Goal: Task Accomplishment & Management: Complete application form

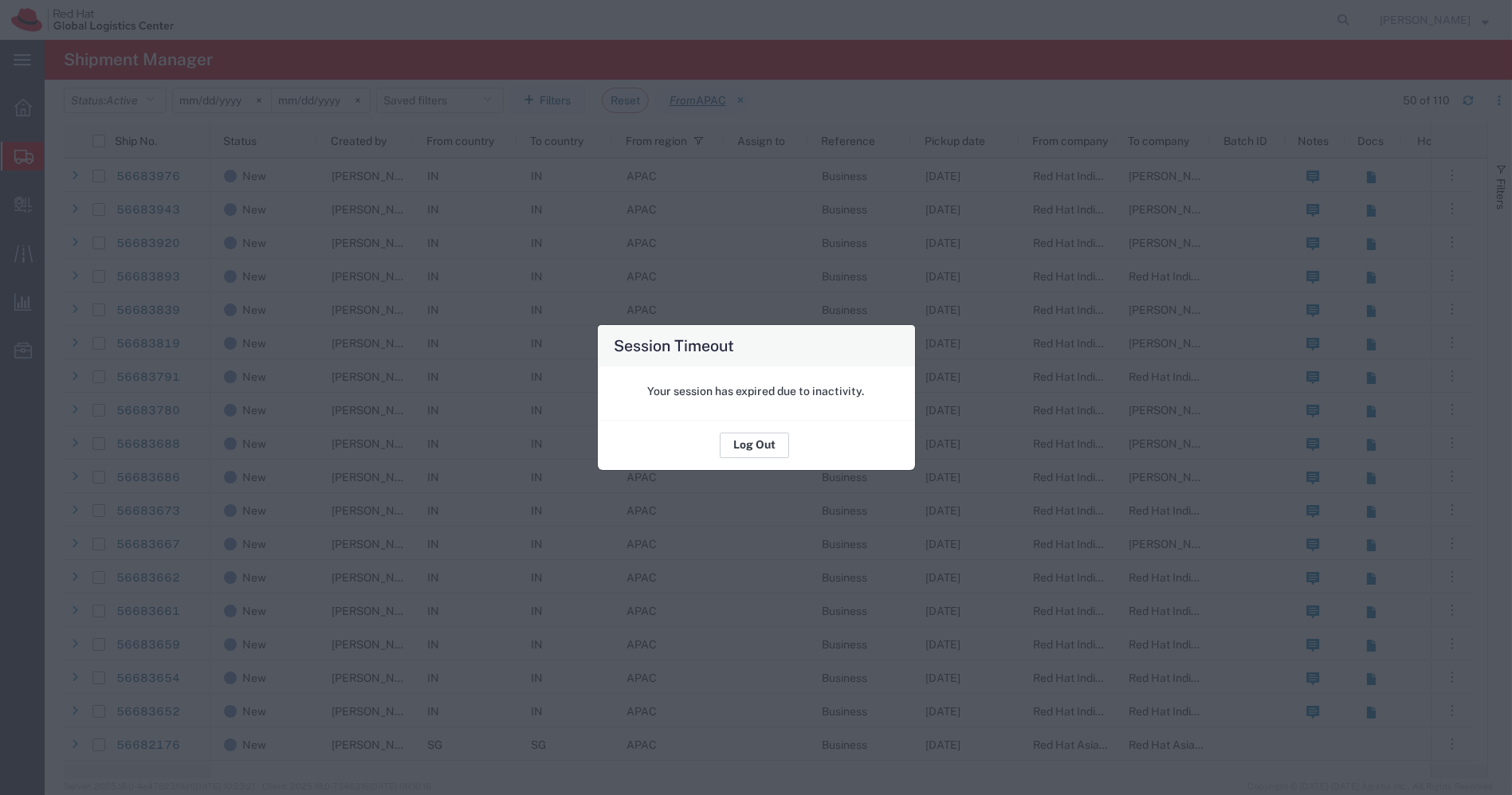
click at [762, 444] on button "Log Out" at bounding box center [755, 445] width 70 height 25
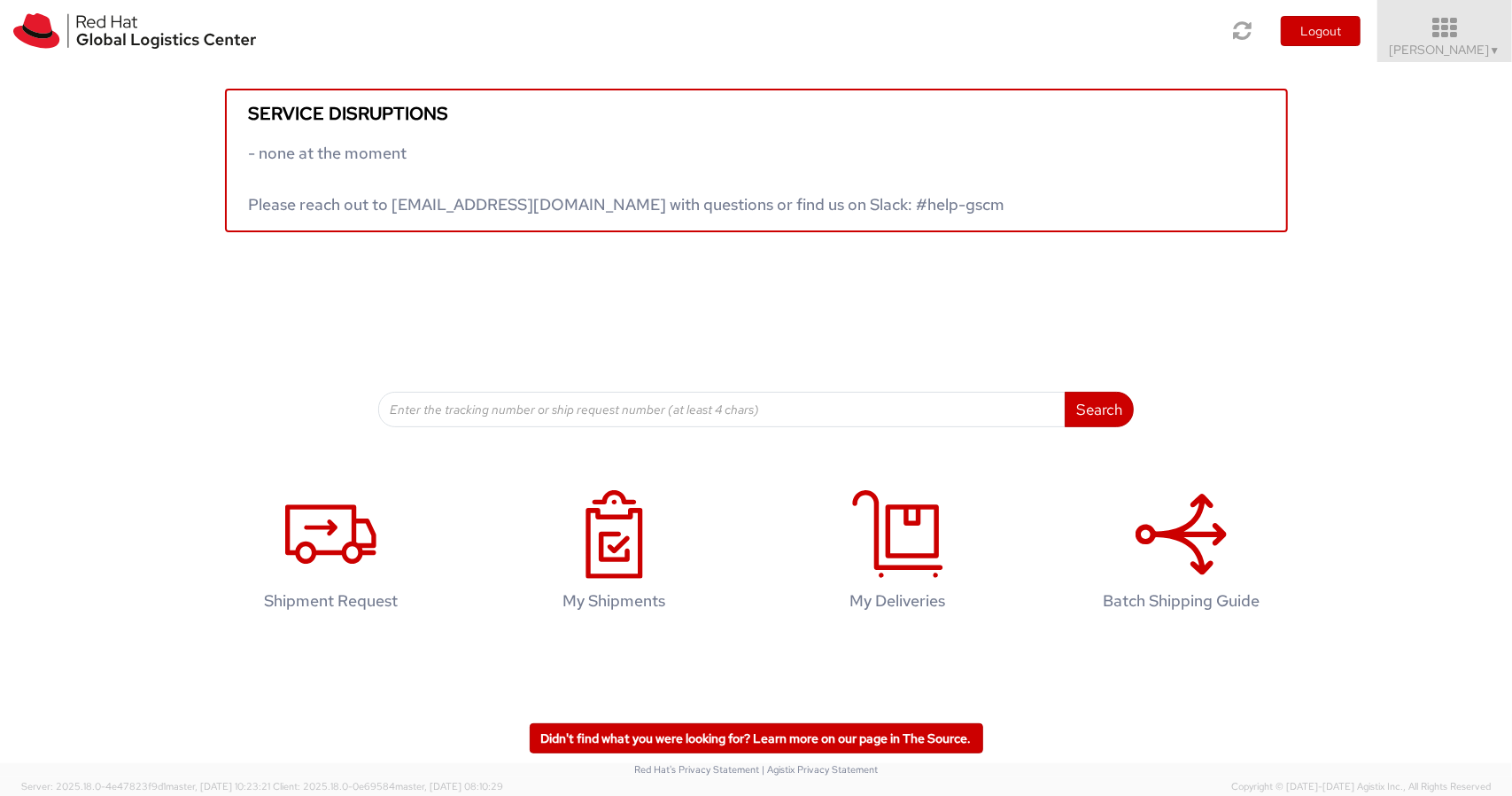
click at [1465, 42] on span "Nilesh Shinde ▼" at bounding box center [1445, 50] width 111 height 16
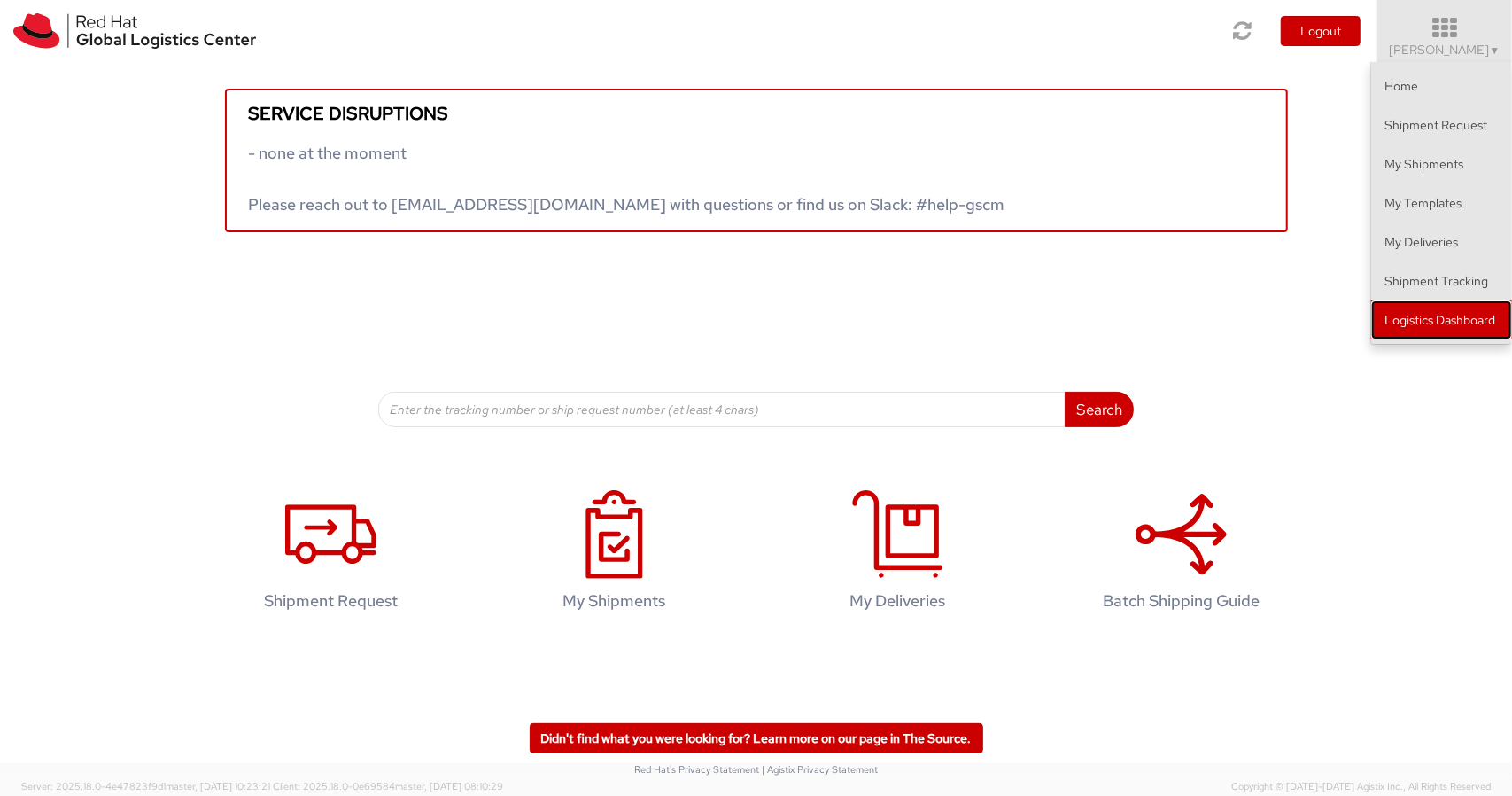
click at [1405, 317] on link "Logistics Dashboard" at bounding box center [1442, 319] width 141 height 39
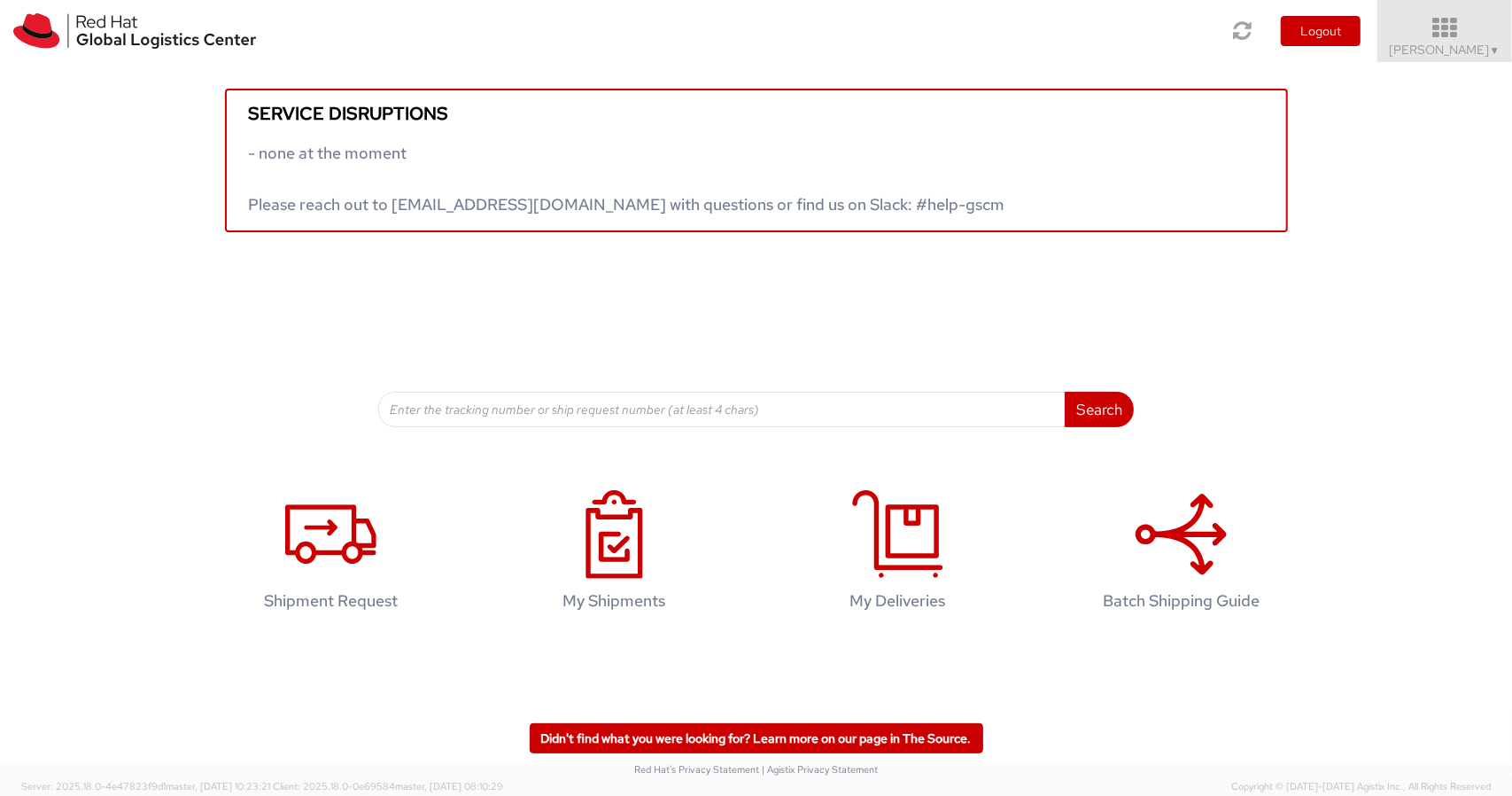
click at [1480, 28] on icon at bounding box center [1445, 29] width 155 height 25
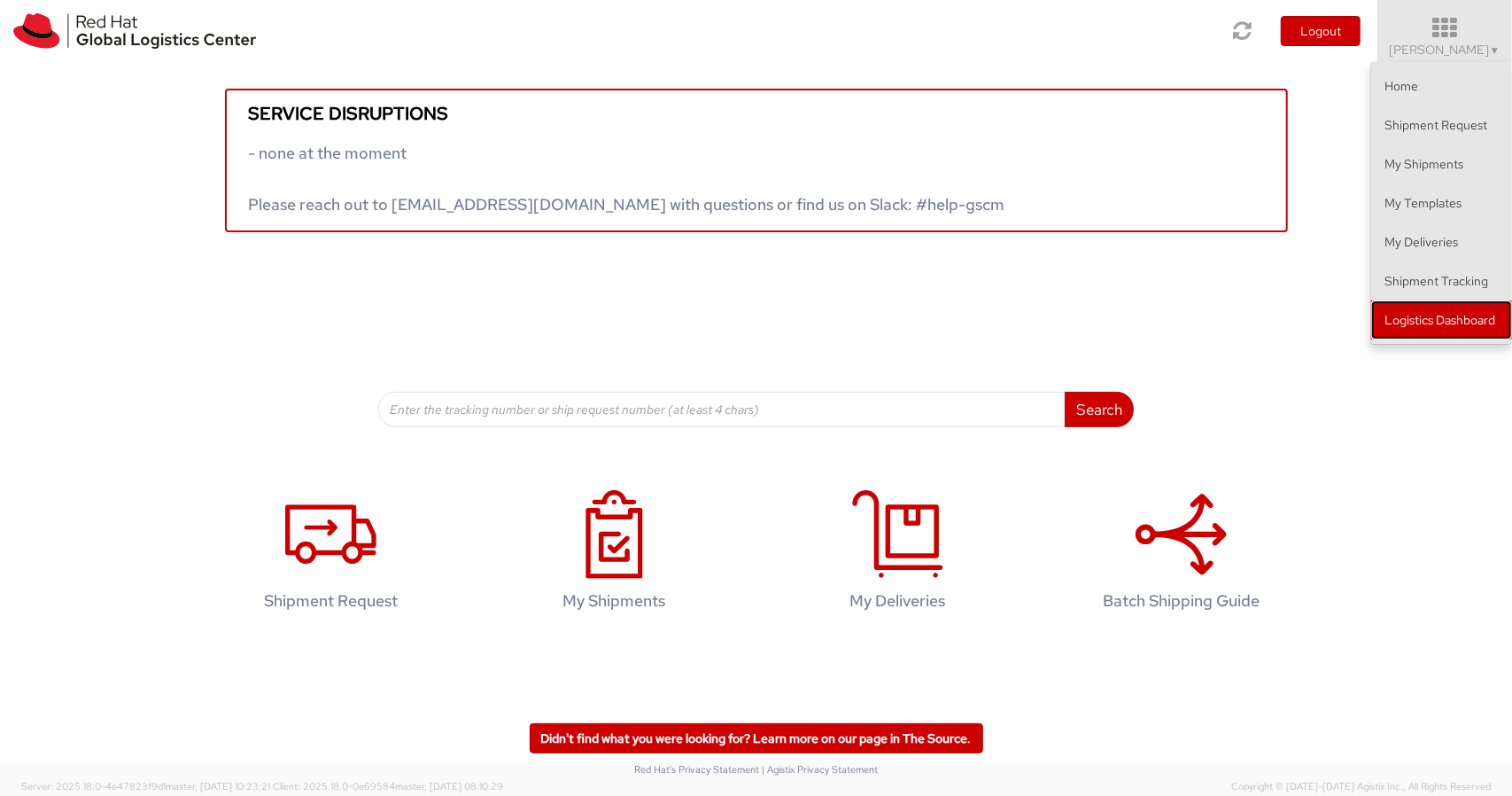
click at [1434, 317] on link "Logistics Dashboard" at bounding box center [1442, 319] width 141 height 39
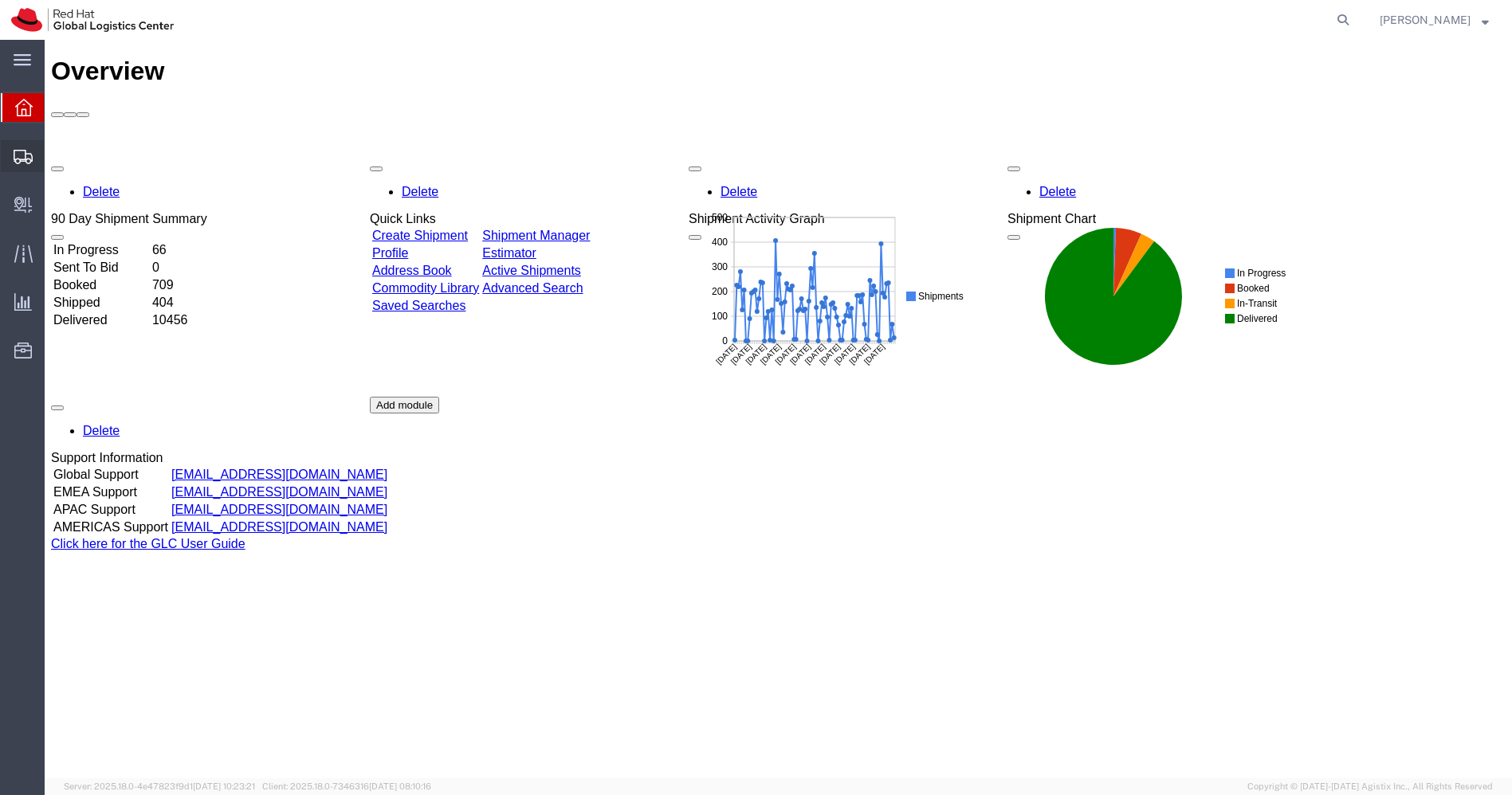
click at [24, 160] on icon at bounding box center [24, 157] width 19 height 15
click at [55, 153] on span "Shipments" at bounding box center [49, 156] width 11 height 32
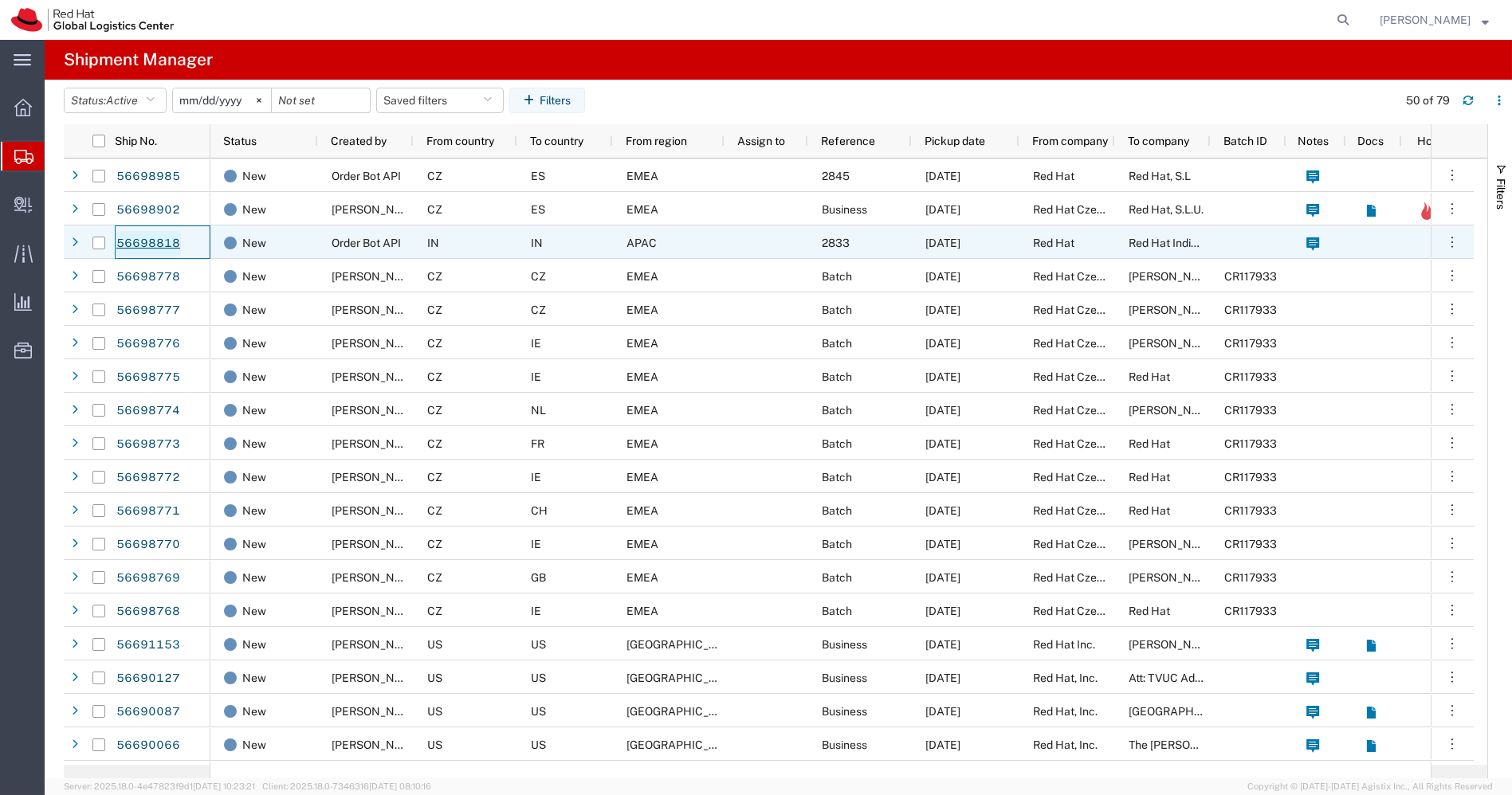
click at [143, 241] on link "56698818" at bounding box center [148, 243] width 66 height 25
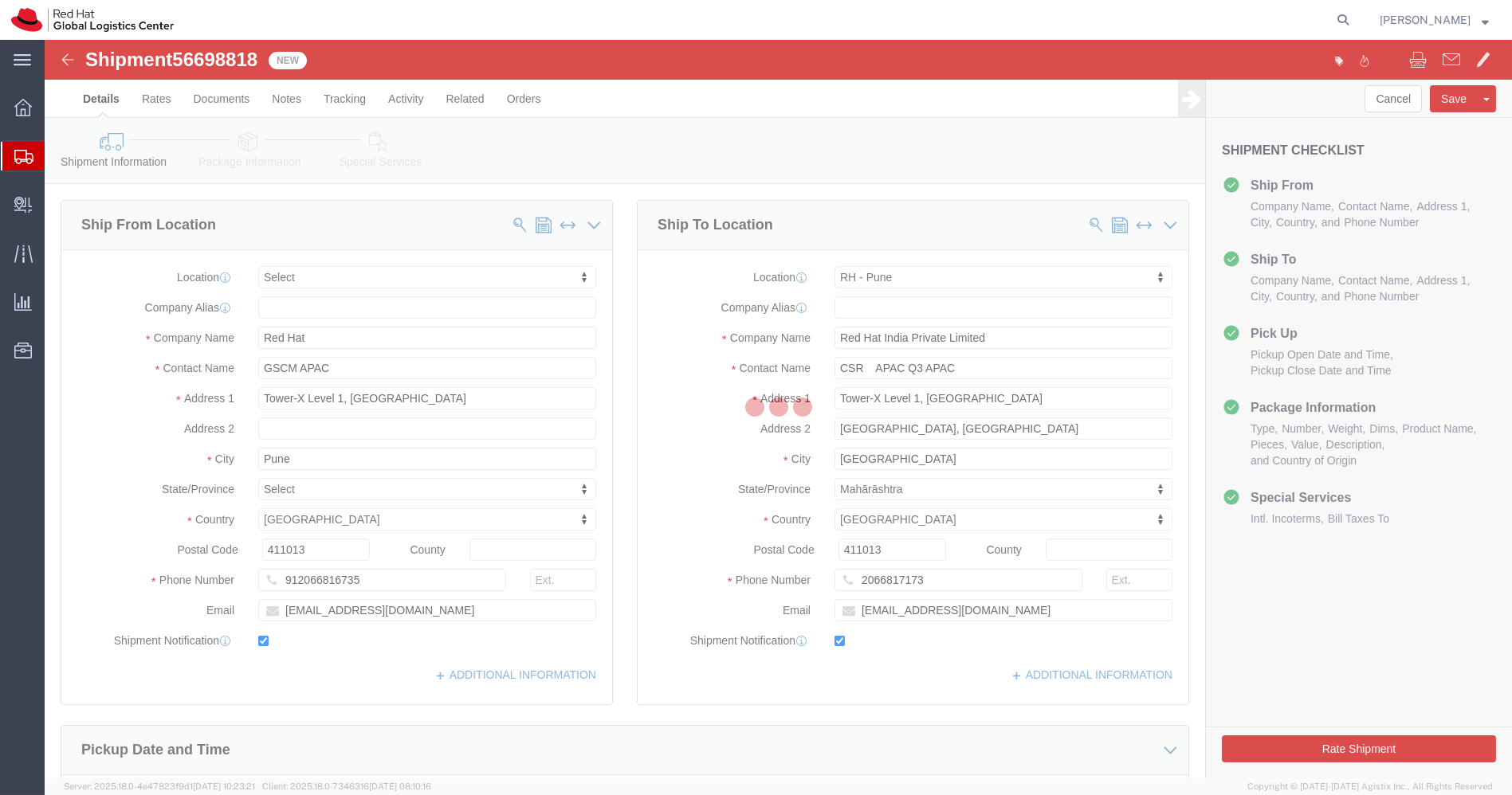
select select
select select "38007"
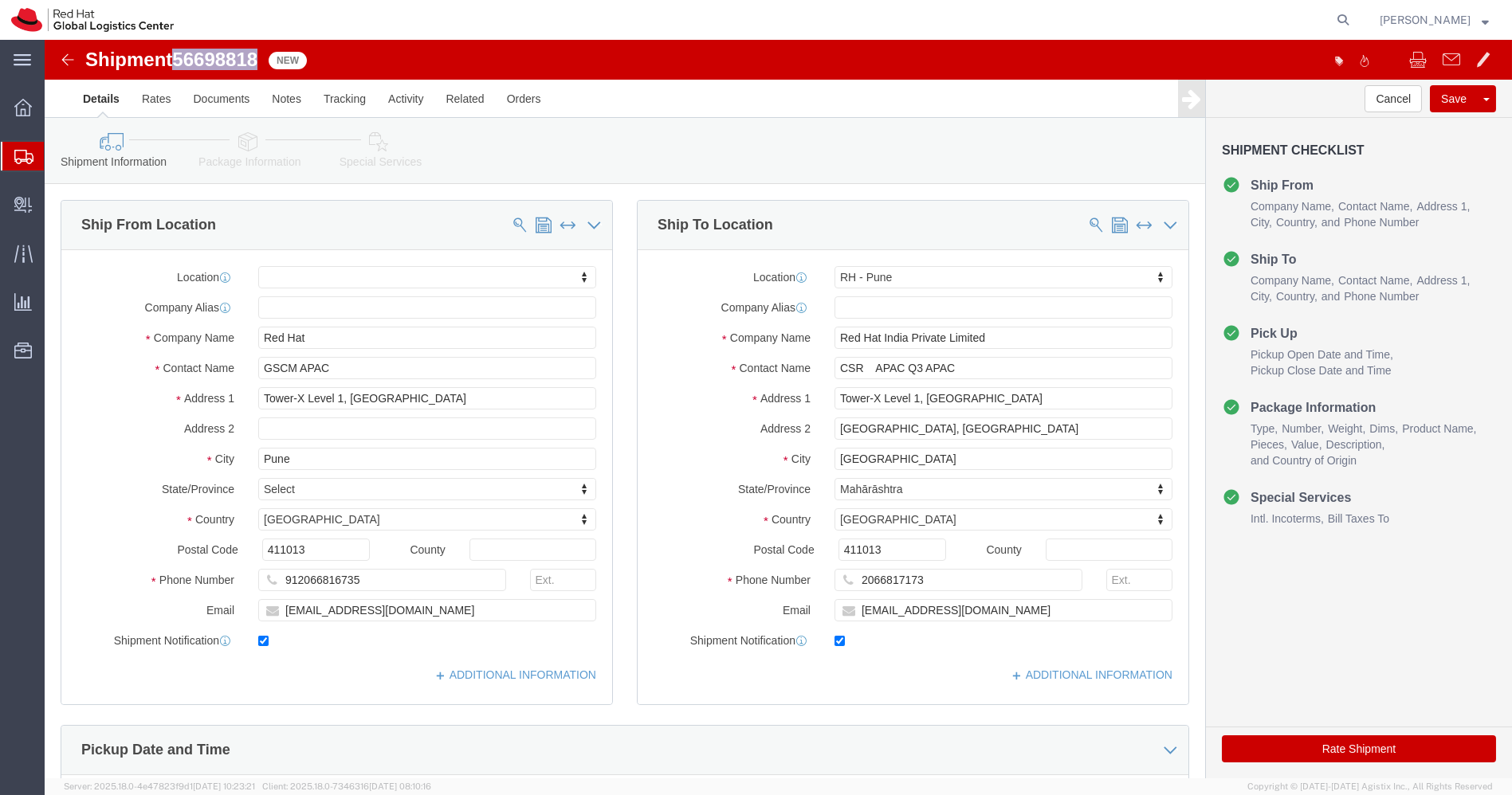
drag, startPoint x: 216, startPoint y: 16, endPoint x: 137, endPoint y: 14, distance: 79.0
click span "56698818"
copy span "56698818"
click icon
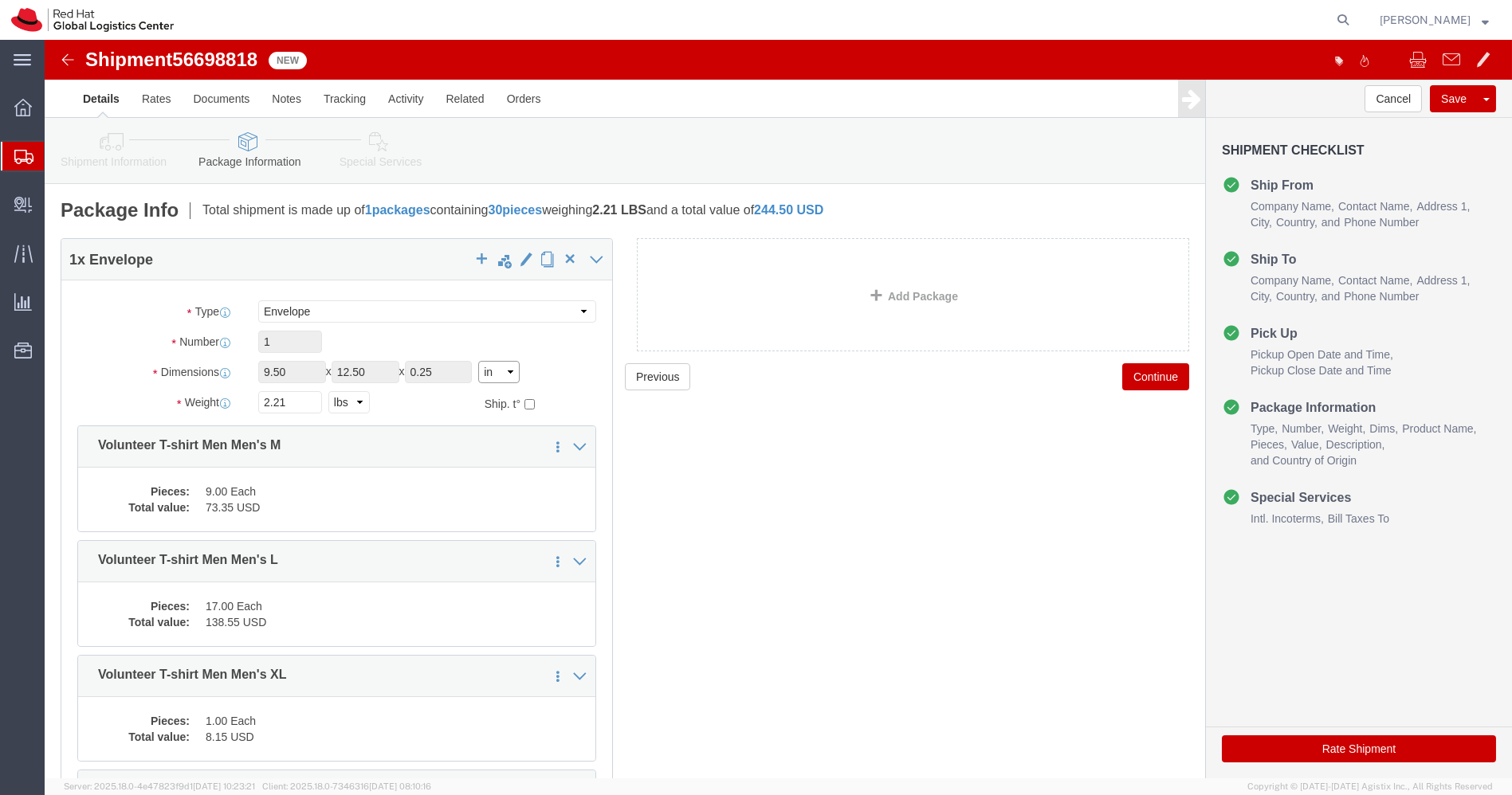
click select "Select cm ft in"
select select "CM"
click select "Select cm ft in"
click select "Select kgs lbs"
select select "KGS"
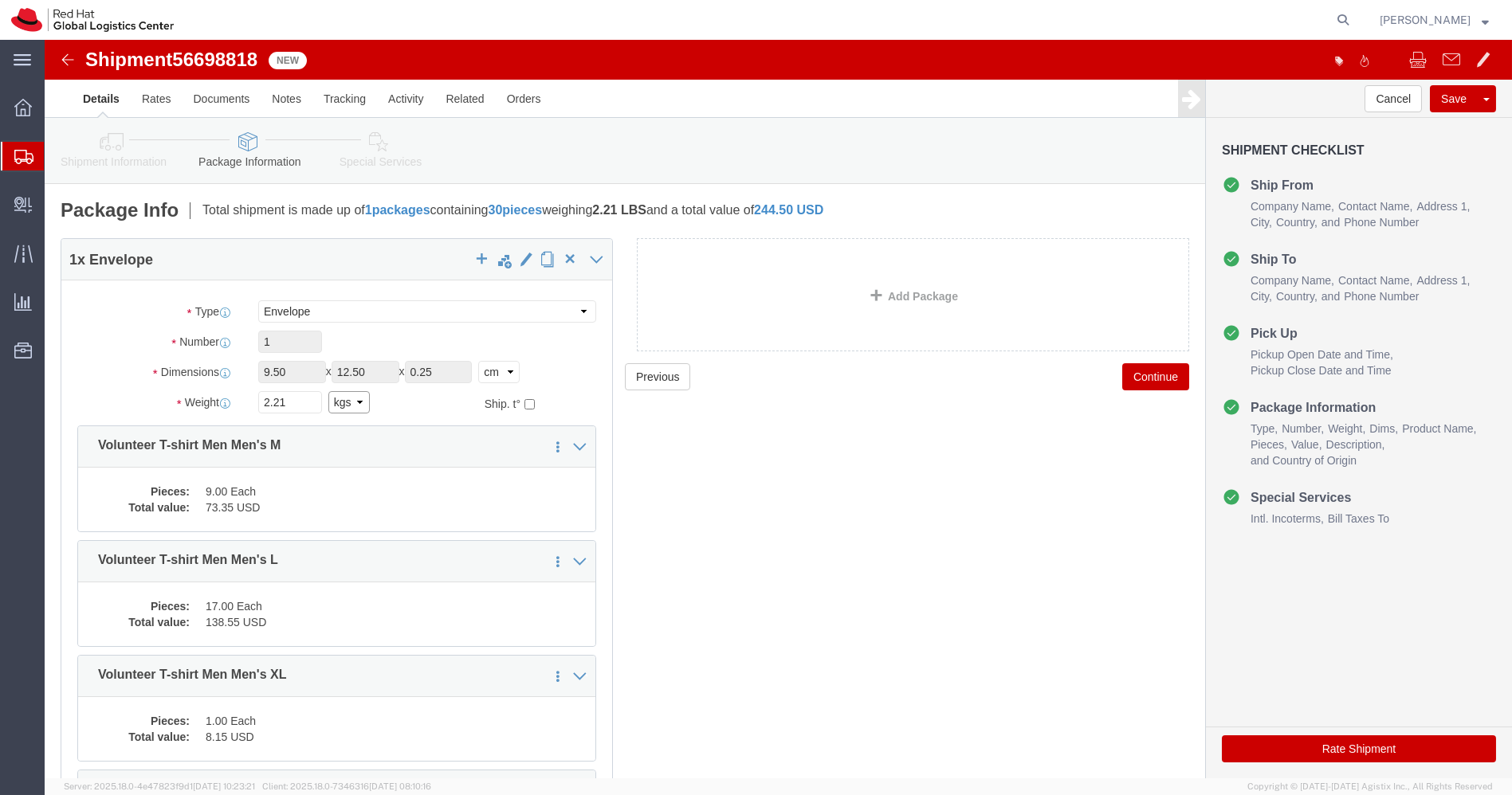
click select "Select kgs lbs"
drag, startPoint x: 216, startPoint y: 13, endPoint x: 134, endPoint y: 20, distance: 82.3
click span "56698818"
copy span "56698818"
click link "Rates"
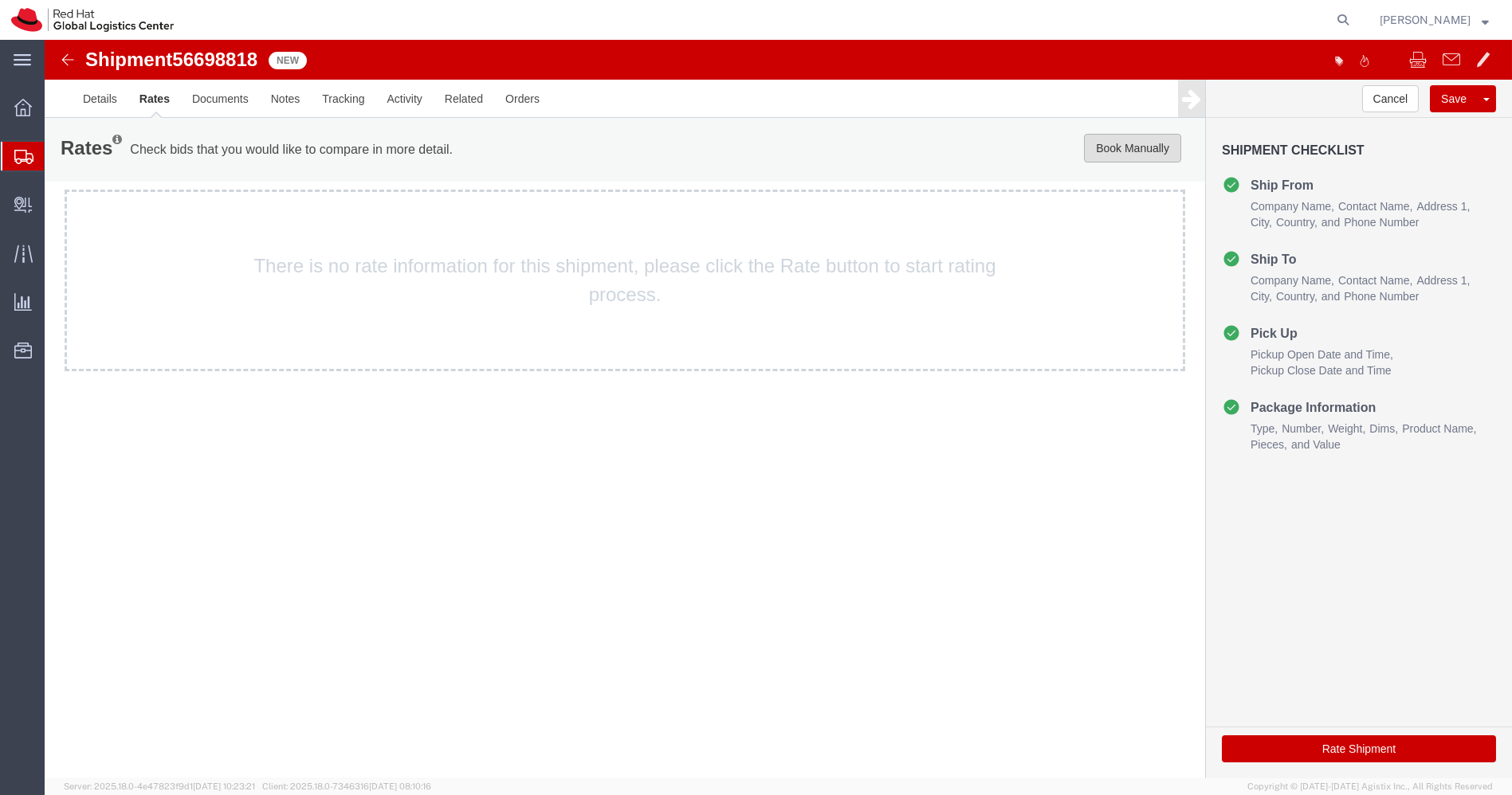
click at [1102, 152] on button "Book Manually" at bounding box center [1133, 147] width 97 height 28
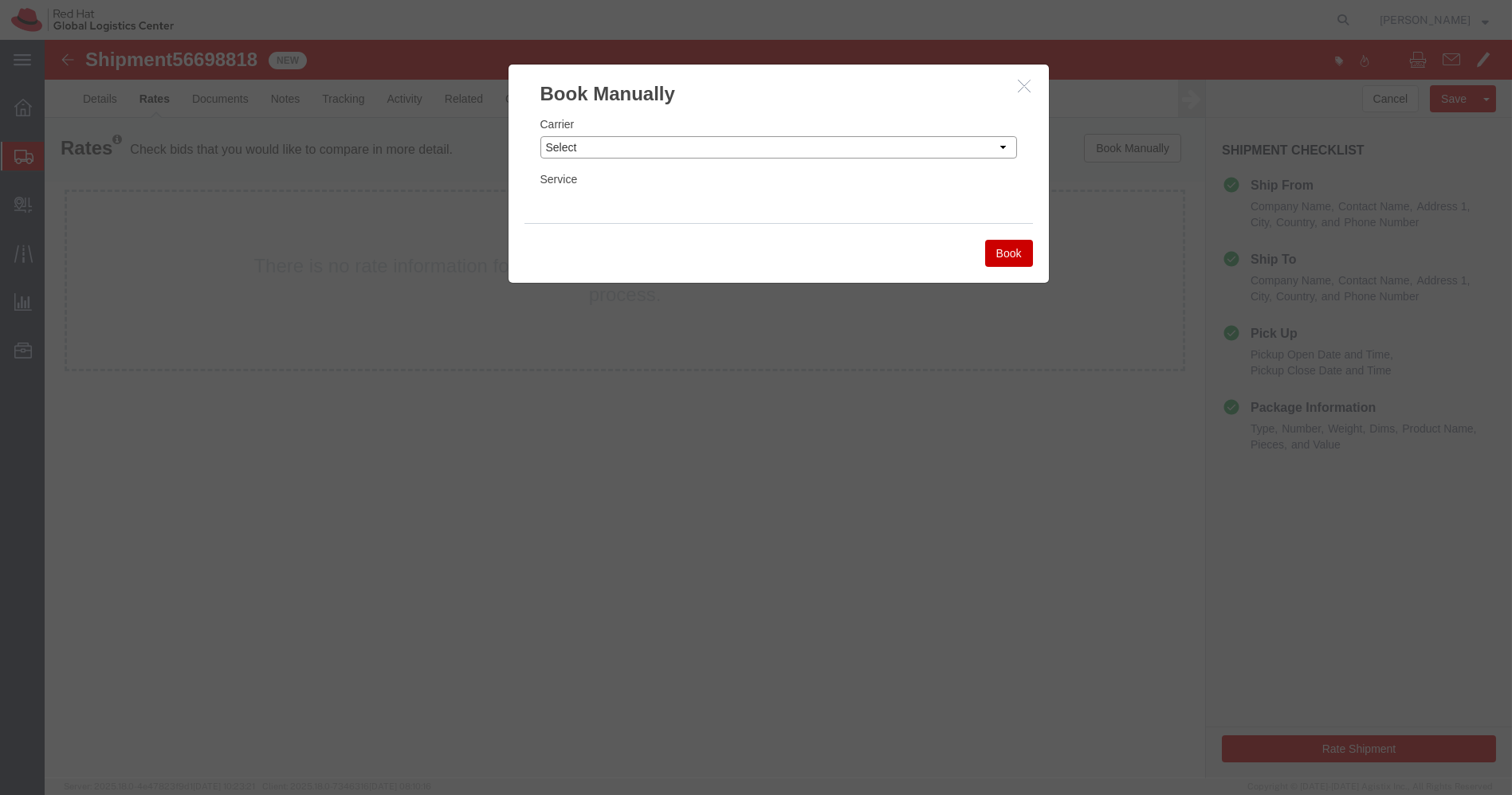
click at [979, 145] on select "Select Add New Carrier (and default service) Blue Dart DHL FedEx Express Global…" at bounding box center [779, 147] width 477 height 23
select select "7920"
click at [541, 136] on select "Select Add New Carrier (and default service) Blue Dart DHL FedEx Express Global…" at bounding box center [779, 147] width 477 height 23
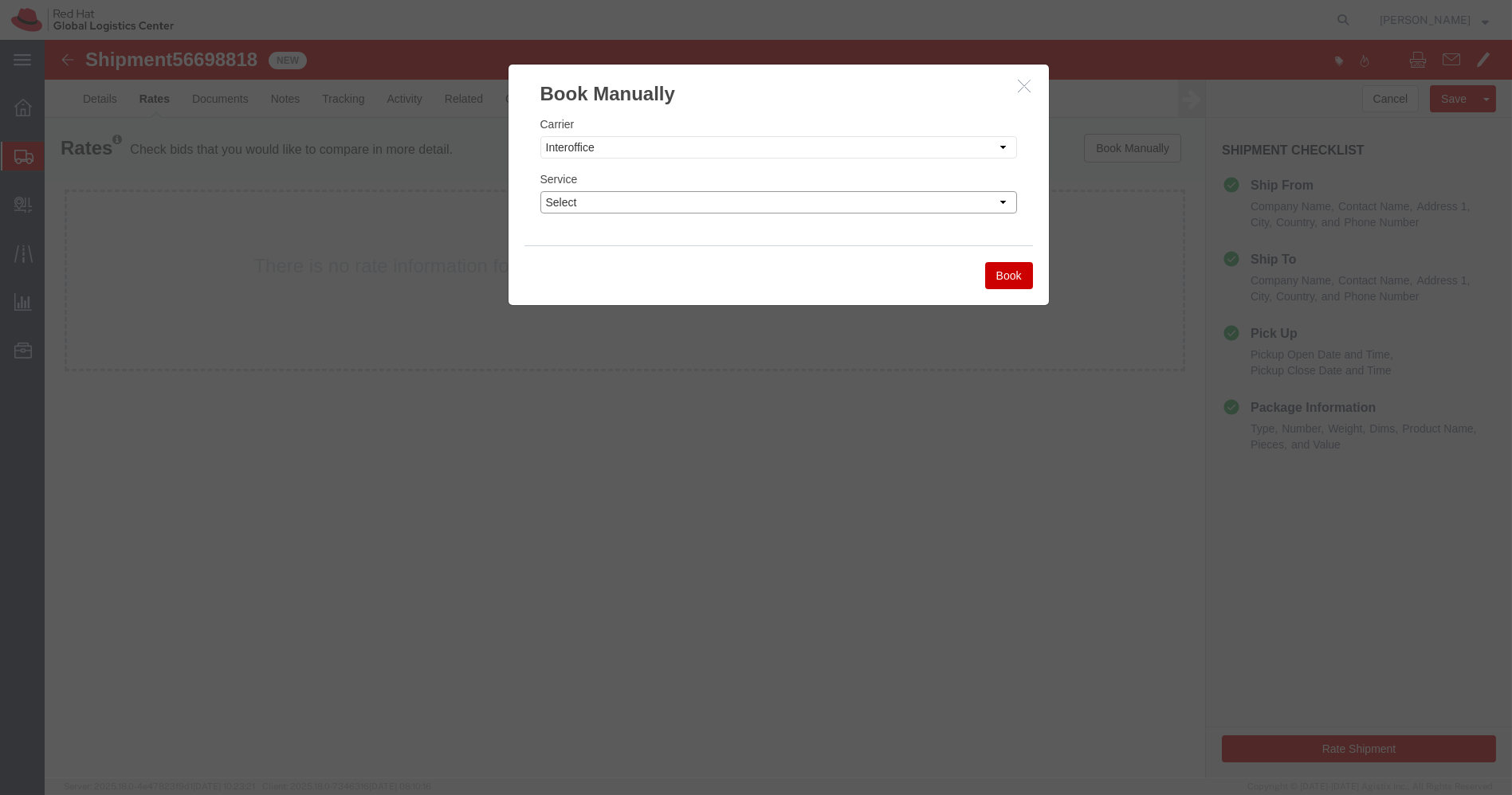
click at [846, 196] on select "Select IO_Ground IO_LTL" at bounding box center [779, 203] width 477 height 23
select select "17810"
click at [541, 191] on select "Select IO_Ground IO_LTL" at bounding box center [779, 203] width 477 height 23
click at [997, 276] on button "Book" at bounding box center [1009, 275] width 48 height 27
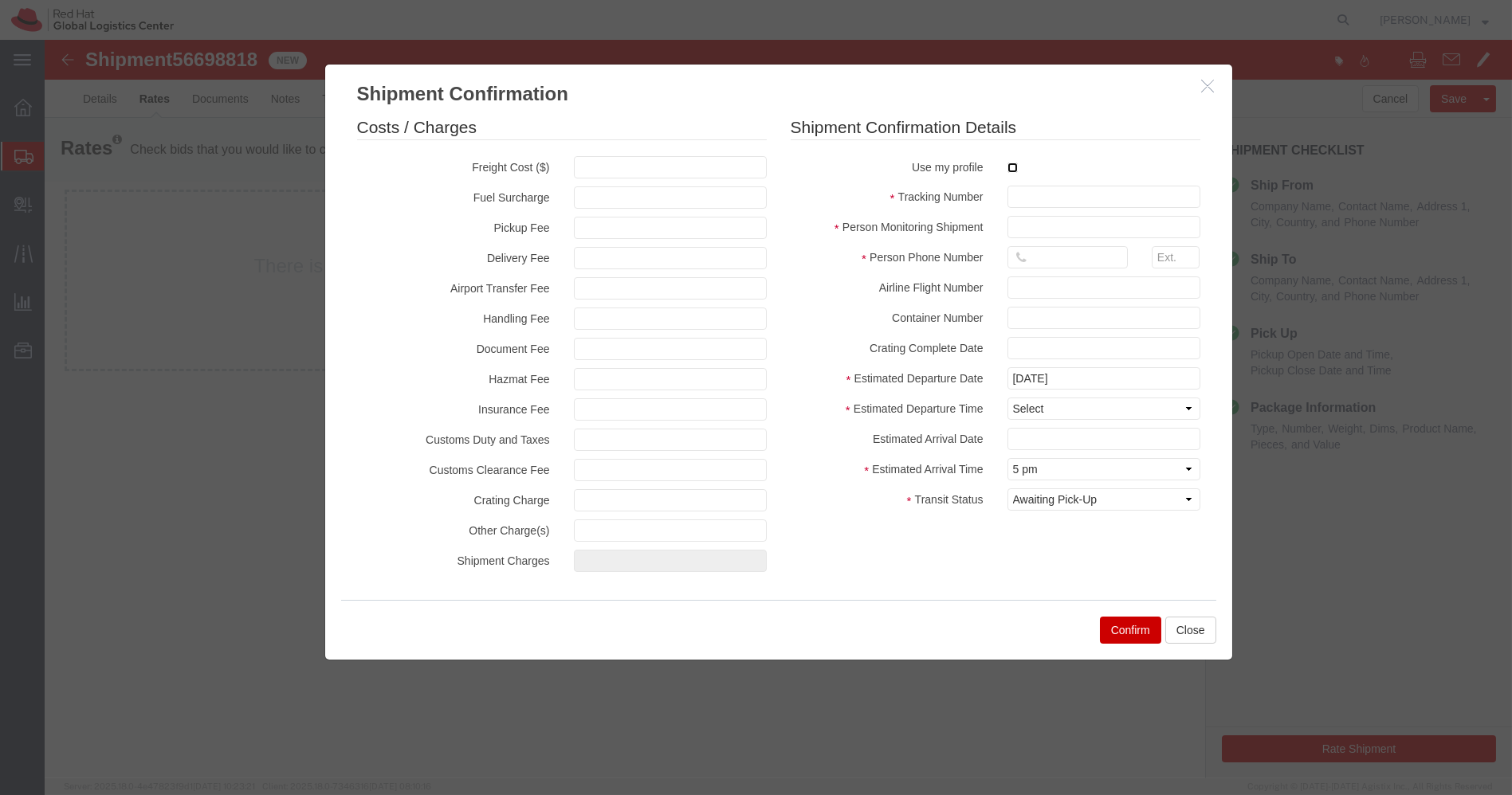
click at [1012, 166] on input "checkbox" at bounding box center [1013, 168] width 11 height 11
checkbox input "true"
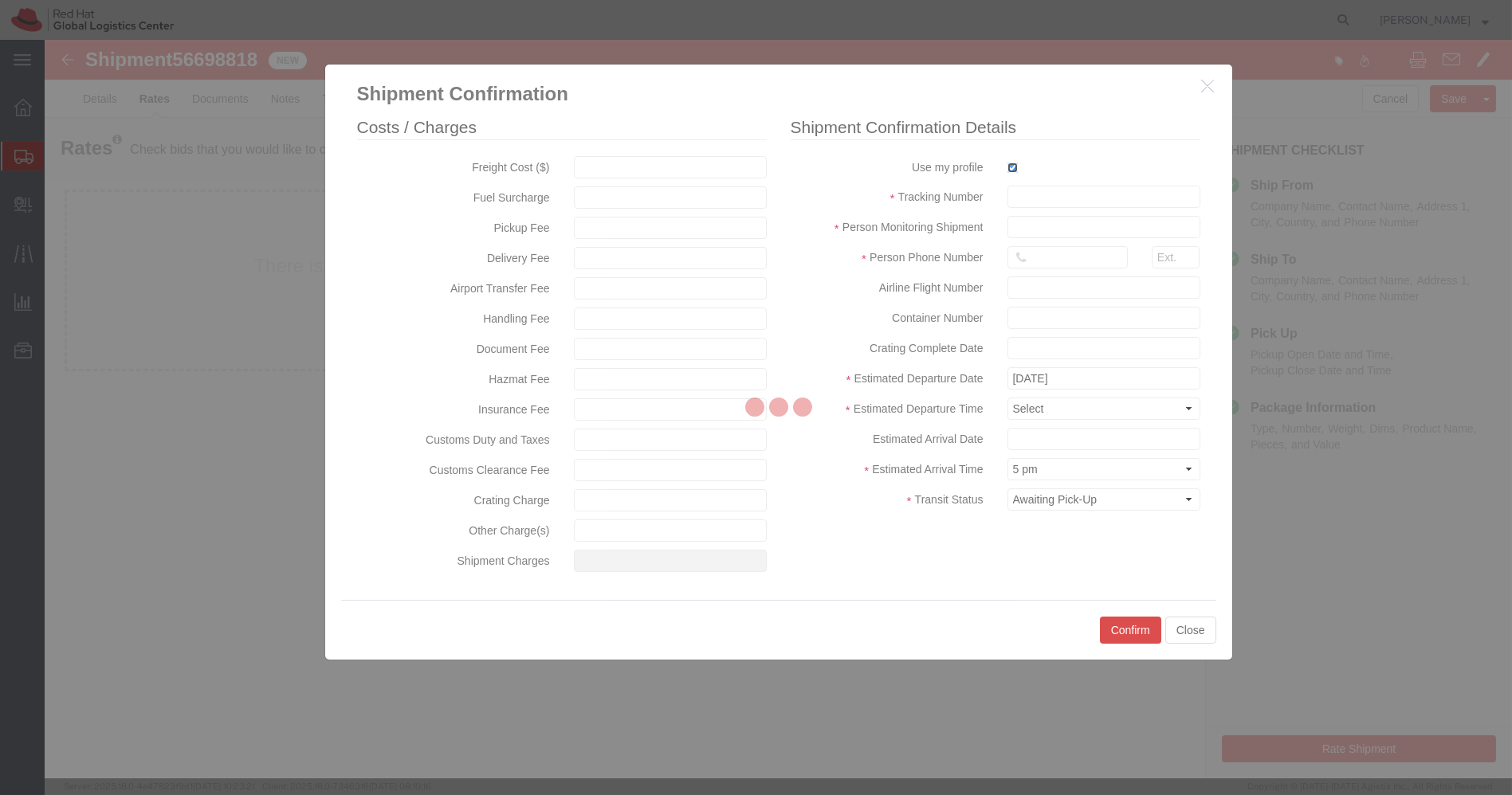
type input "[PERSON_NAME]"
type input "[PHONE_NUMBER]"
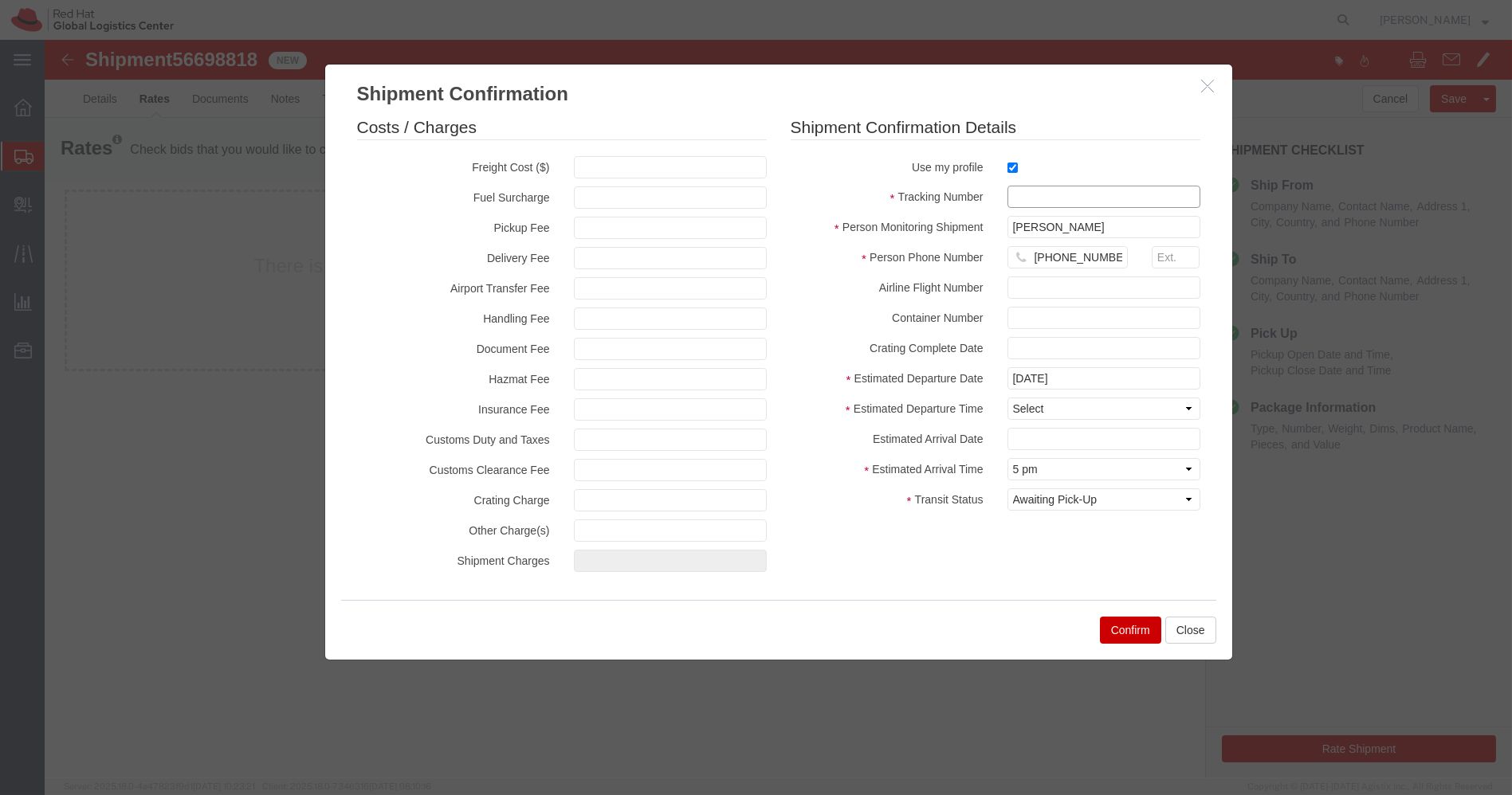
click at [1024, 194] on input "text" at bounding box center [1104, 197] width 193 height 23
paste input "56698818"
type input "56698818"
click at [1068, 411] on select "Select Midnight 1 am 2 am 3 am 4 am 5 am 6 am 7 am 8 am 9 am 10 am 11 am 12 Noo…" at bounding box center [1104, 409] width 193 height 23
select select "1200"
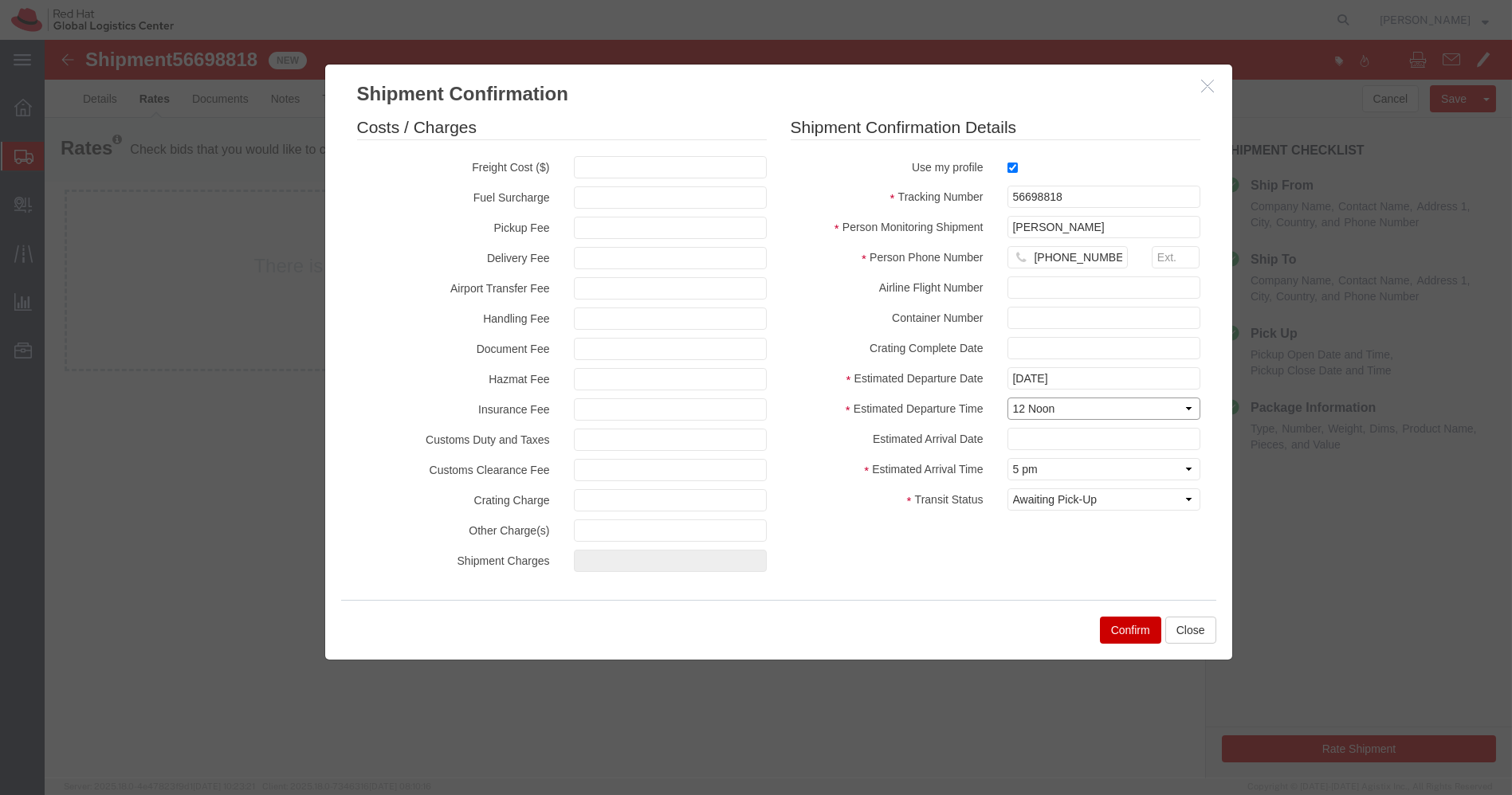
click at [1008, 398] on select "Select Midnight 1 am 2 am 3 am 4 am 5 am 6 am 7 am 8 am 9 am 10 am 11 am 12 Noo…" at bounding box center [1104, 409] width 193 height 23
click at [1069, 498] on select "Select Arrival Notice Available Arrival Notice Imported Arrive at Delivery Loca…" at bounding box center [1104, 500] width 193 height 23
select select "DELIVRED"
click at [1008, 489] on select "Select Arrival Notice Available Arrival Notice Imported Arrive at Delivery Loca…" at bounding box center [1104, 500] width 193 height 23
click at [1134, 637] on button "Confirm" at bounding box center [1131, 630] width 62 height 27
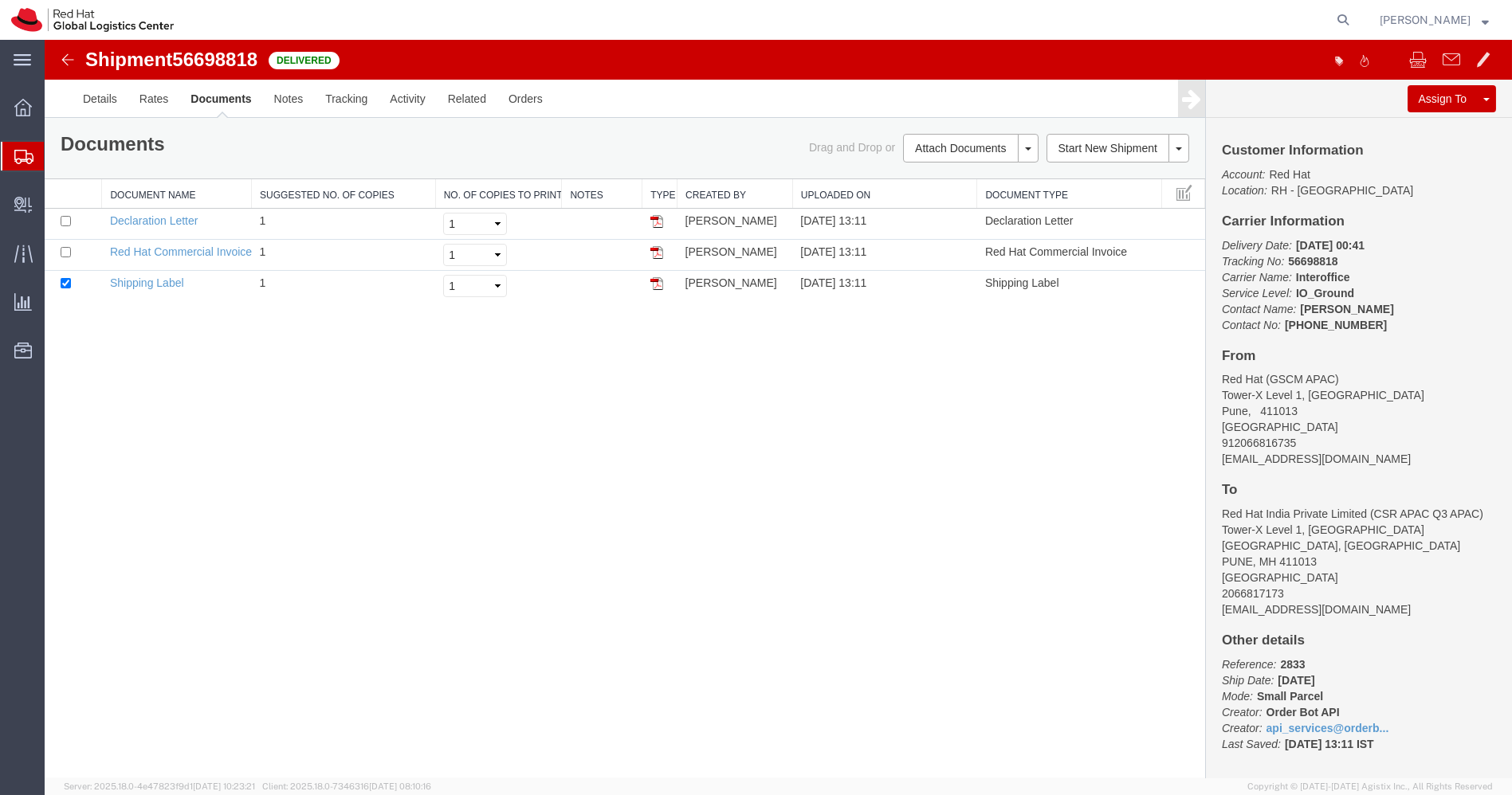
click at [13, 164] on div at bounding box center [23, 156] width 45 height 28
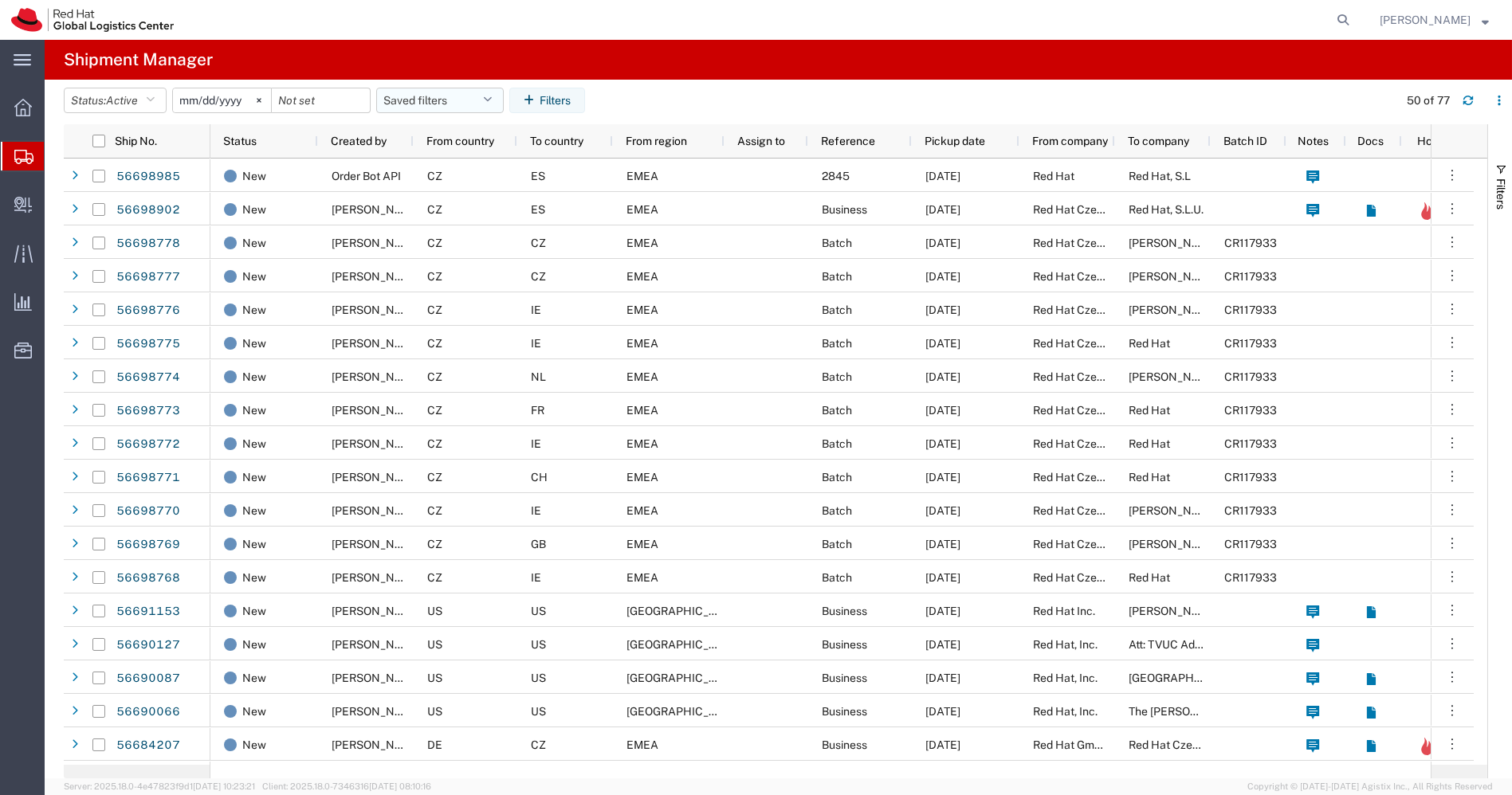
click at [492, 98] on icon "button" at bounding box center [487, 100] width 9 height 11
click at [430, 182] on span "APAC" at bounding box center [483, 170] width 209 height 29
type input "[DATE]"
